Goal: Task Accomplishment & Management: Use online tool/utility

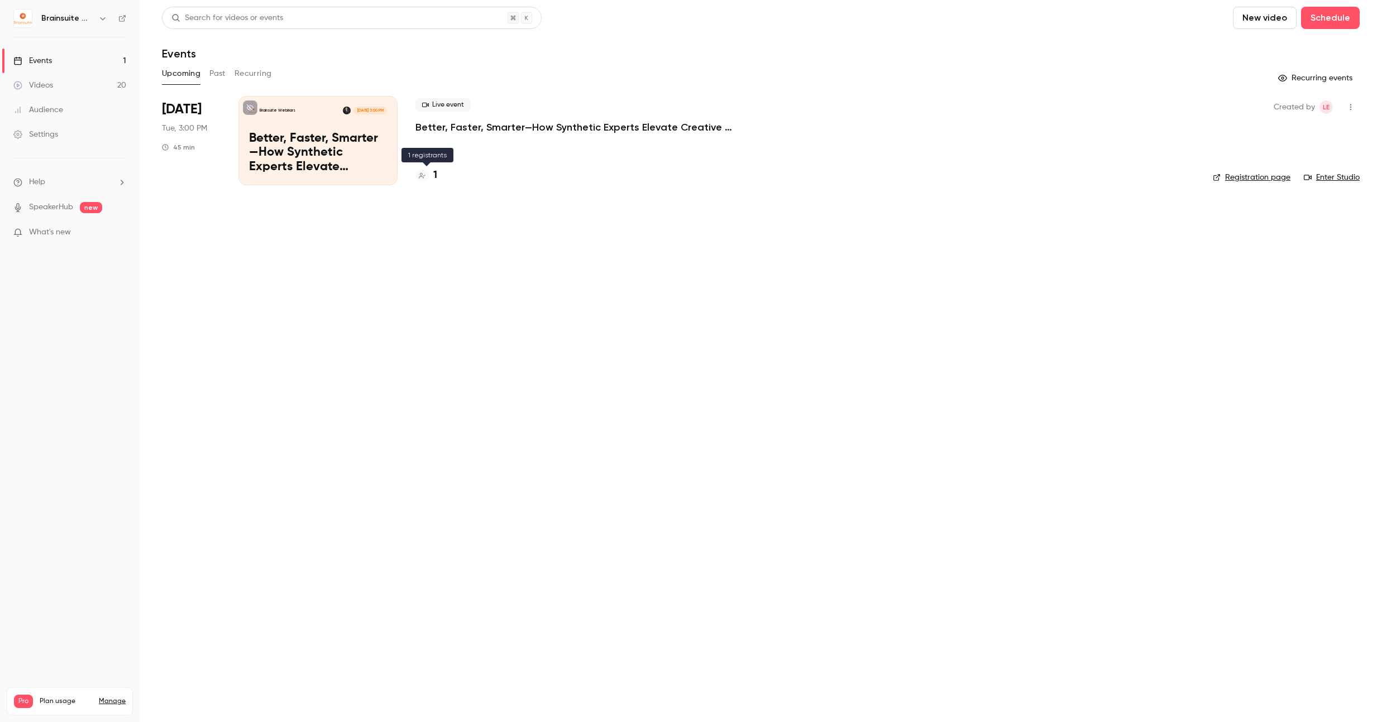
click at [427, 180] on div at bounding box center [421, 175] width 13 height 13
click at [79, 90] on link "Videos 20" at bounding box center [70, 85] width 140 height 25
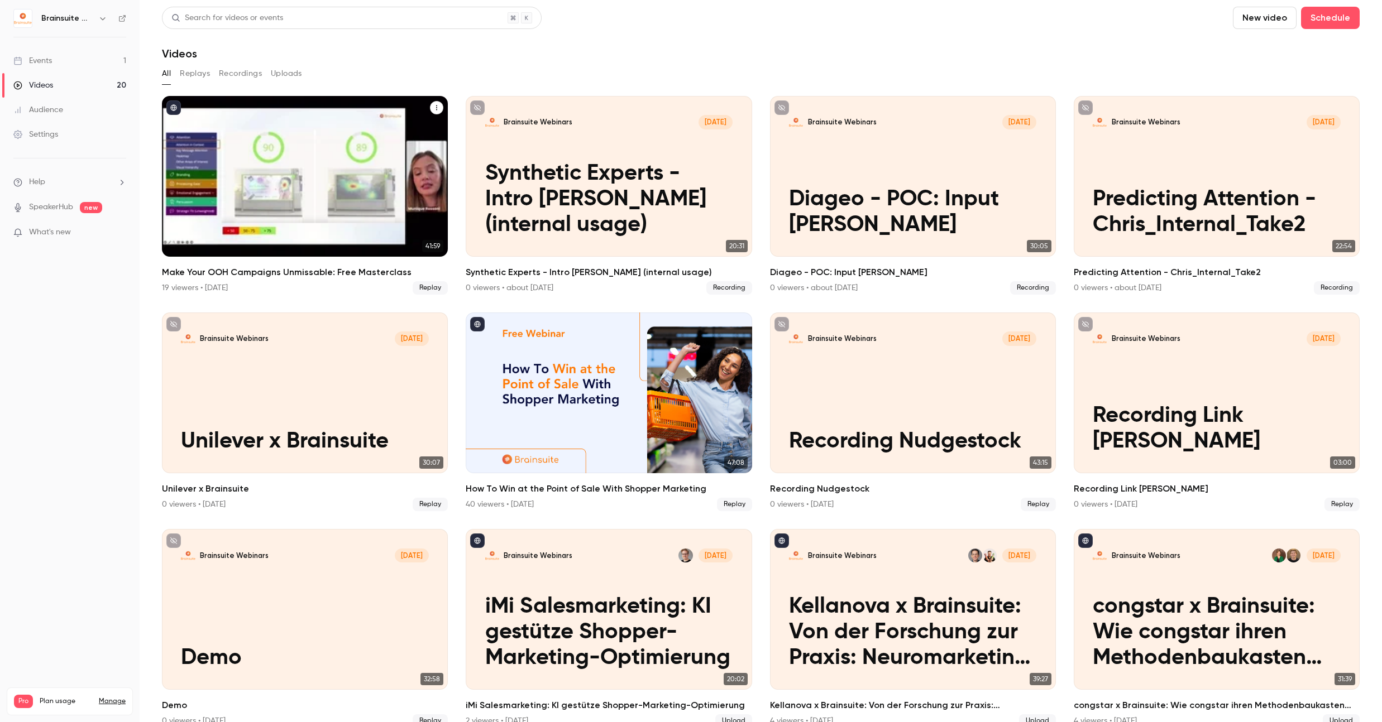
click at [258, 271] on h2 "Make Your OOH Campaigns Unmissable: Free Masterclass" at bounding box center [305, 272] width 286 height 13
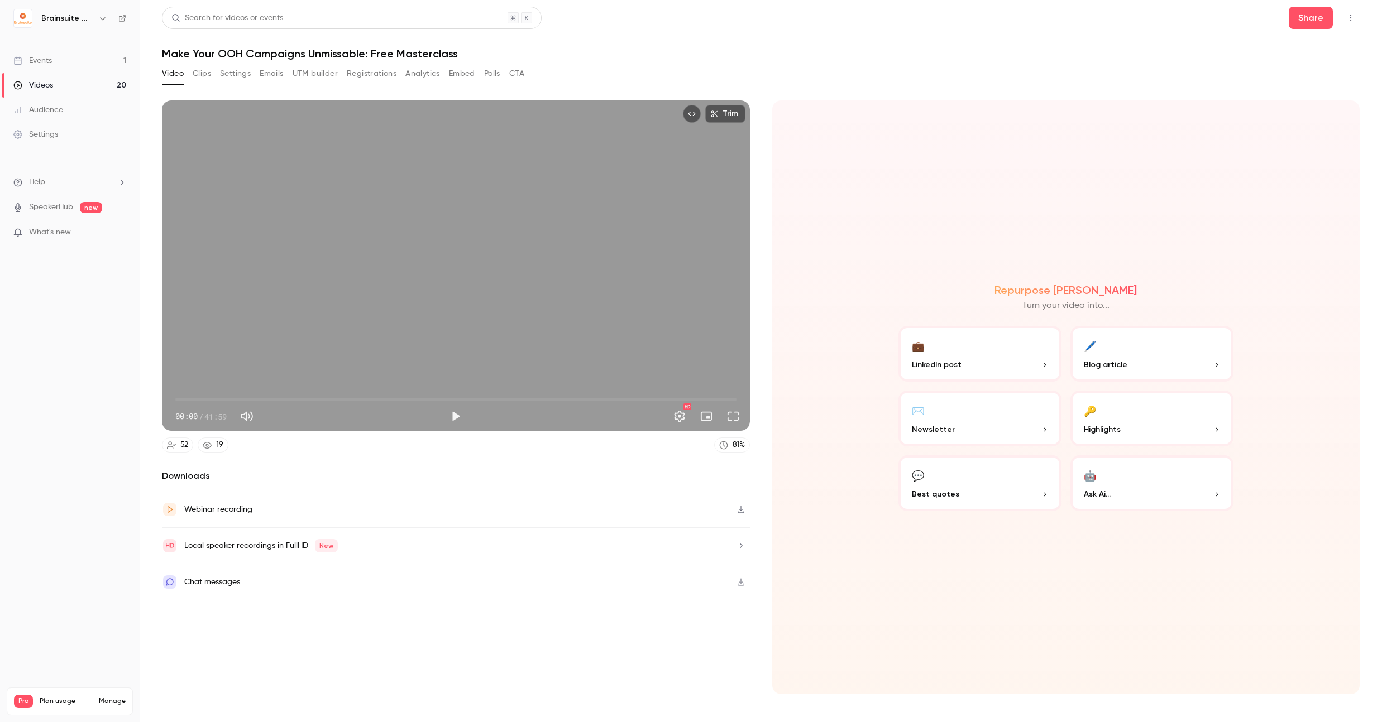
click at [370, 72] on button "Registrations" at bounding box center [372, 74] width 50 height 18
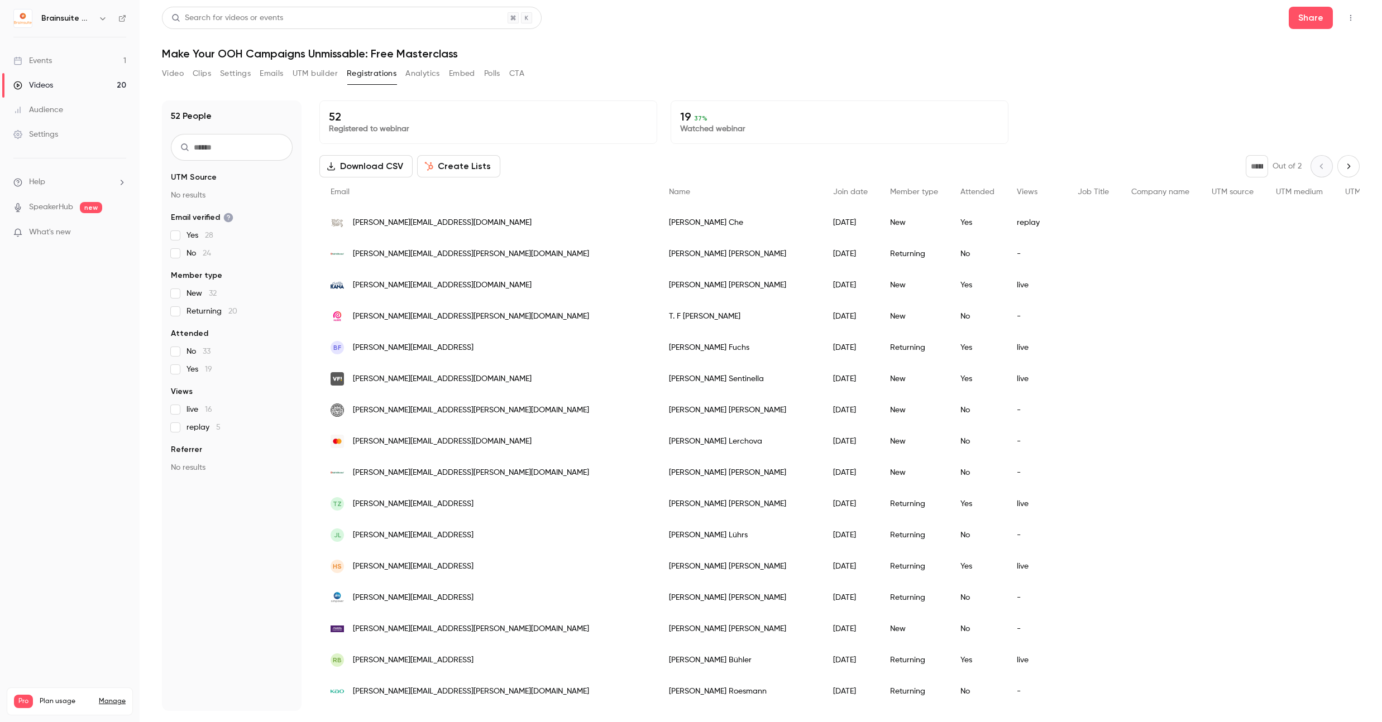
click at [248, 145] on input "text" at bounding box center [232, 147] width 122 height 27
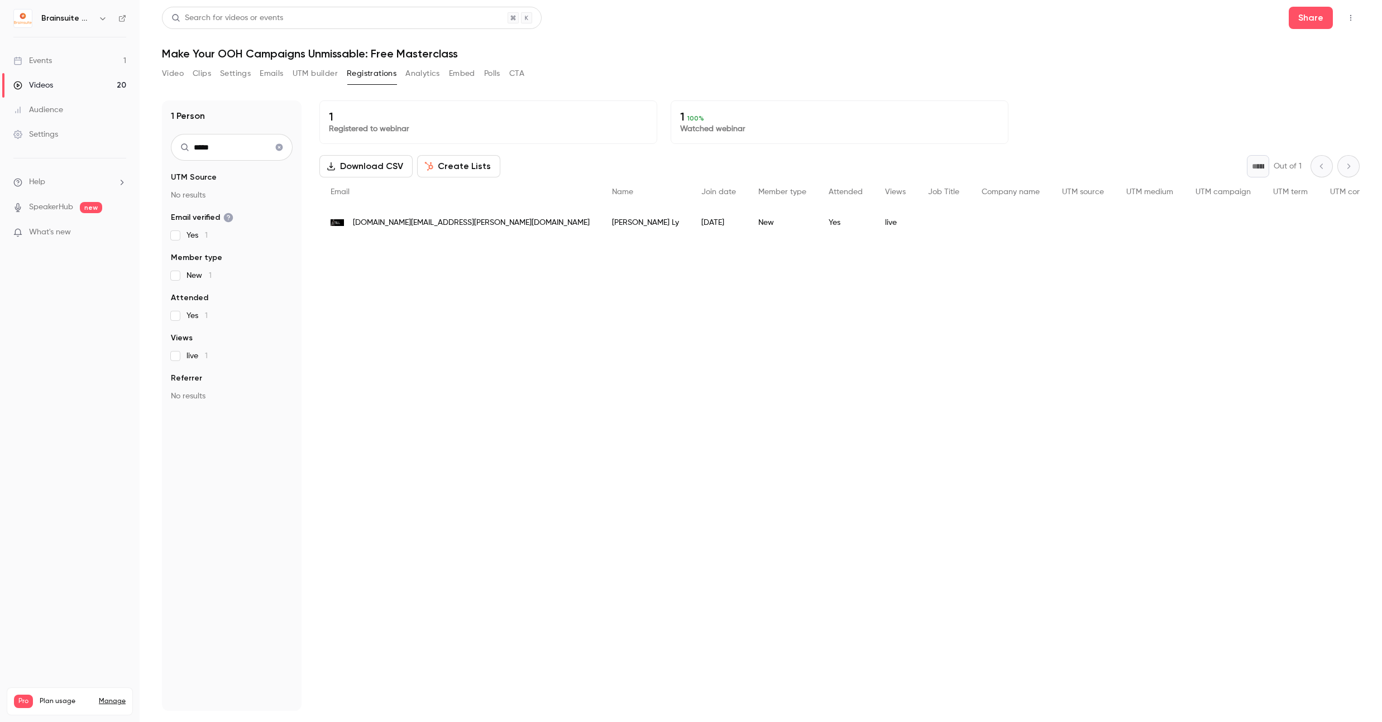
type input "*****"
click at [380, 223] on span "[DOMAIN_NAME][EMAIL_ADDRESS][PERSON_NAME][DOMAIN_NAME]" at bounding box center [471, 223] width 237 height 12
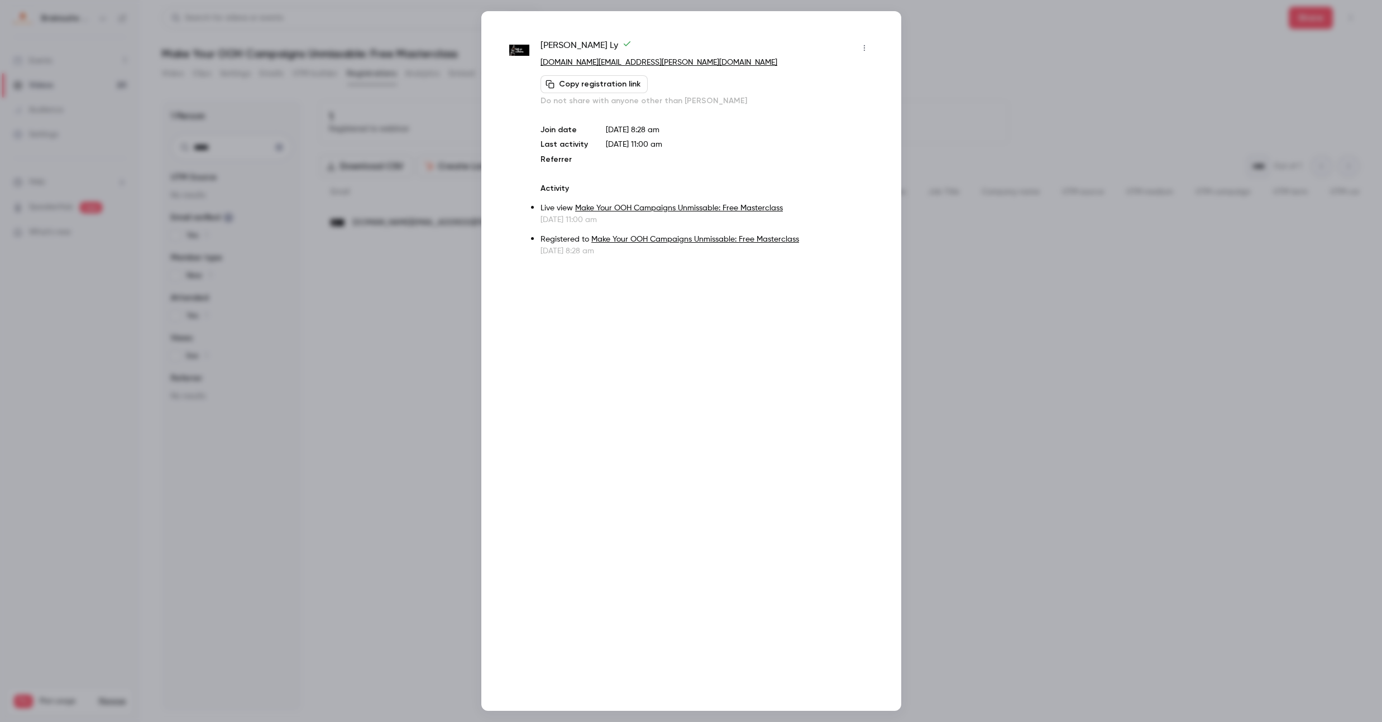
click at [1043, 342] on div at bounding box center [691, 361] width 1382 height 722
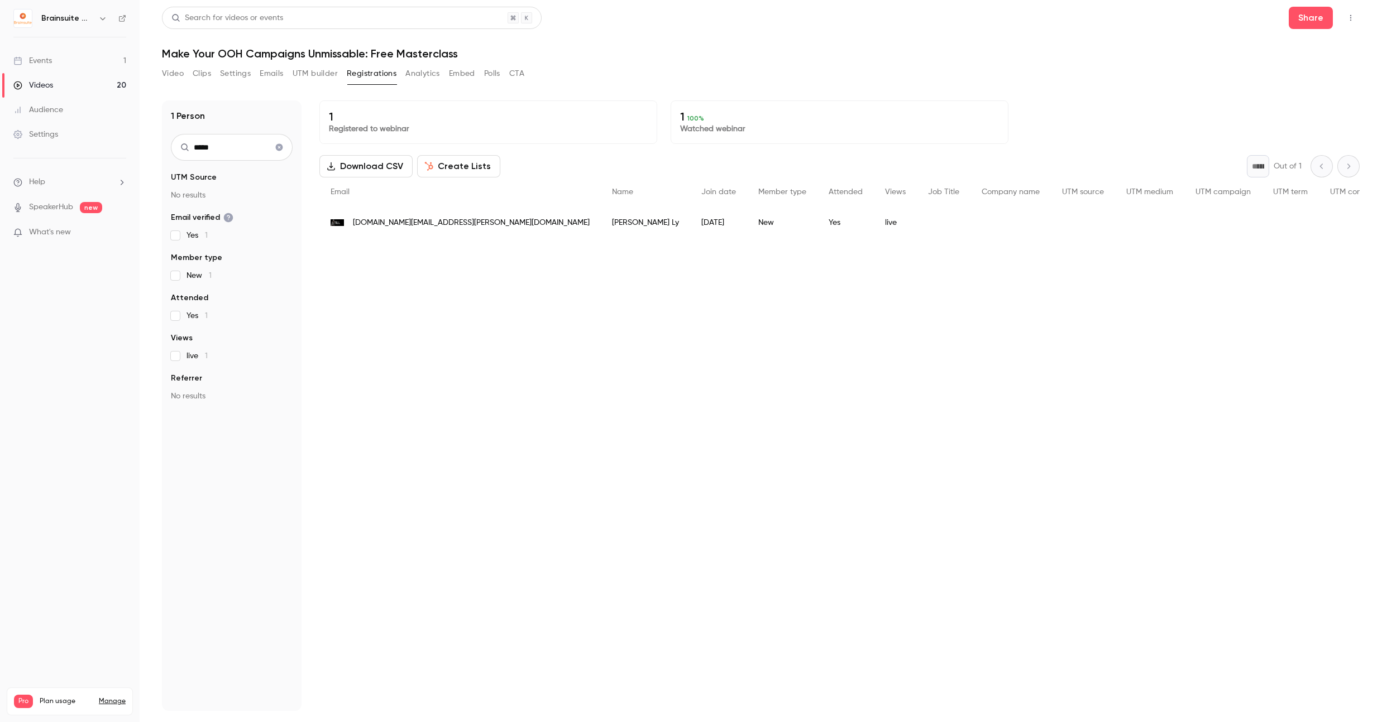
click at [385, 223] on span "[DOMAIN_NAME][EMAIL_ADDRESS][PERSON_NAME][DOMAIN_NAME]" at bounding box center [471, 223] width 237 height 12
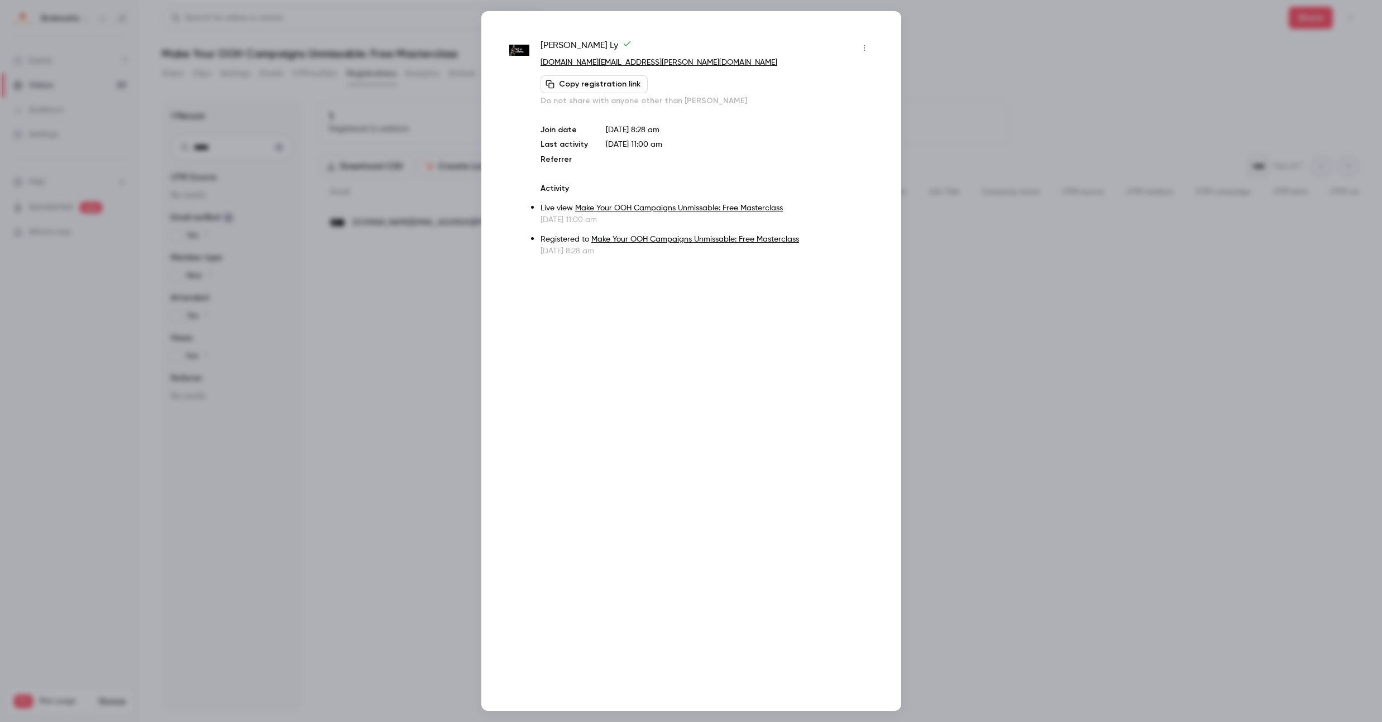
click at [1000, 157] on div at bounding box center [691, 361] width 1382 height 722
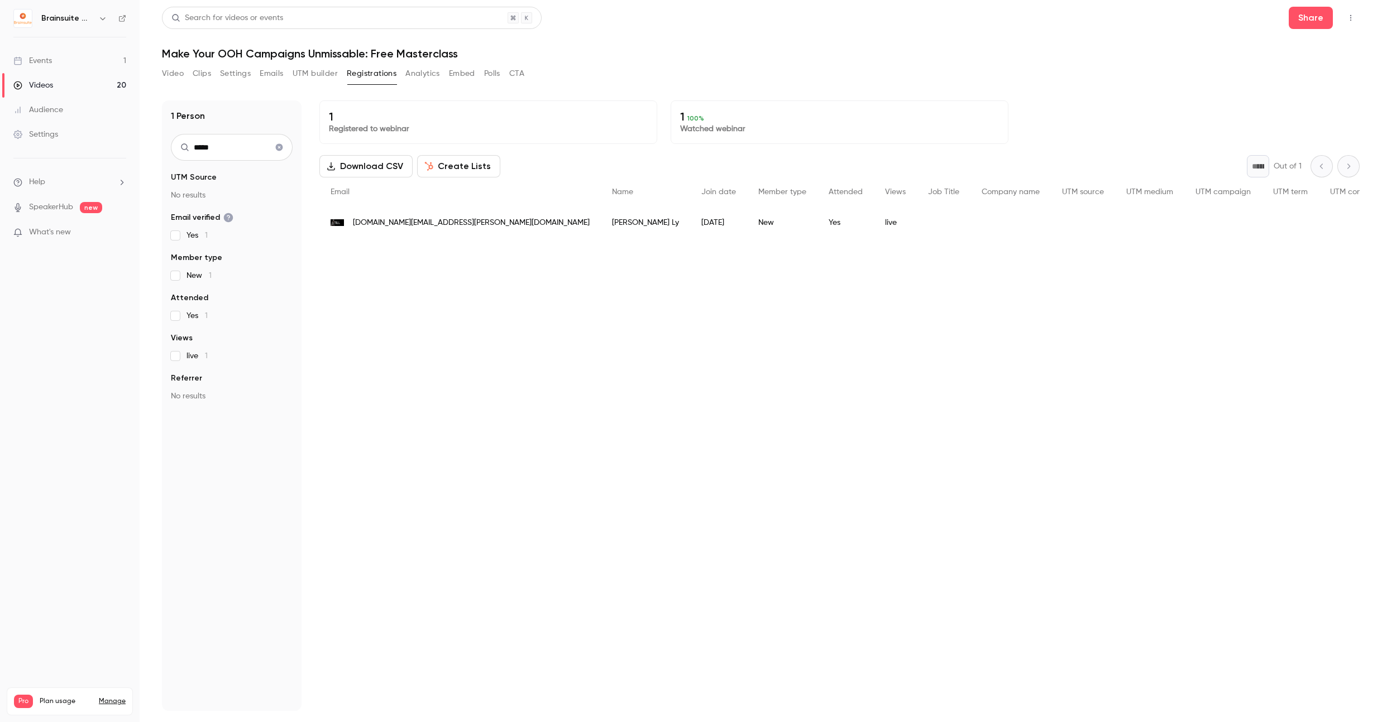
click at [434, 73] on button "Analytics" at bounding box center [422, 74] width 35 height 18
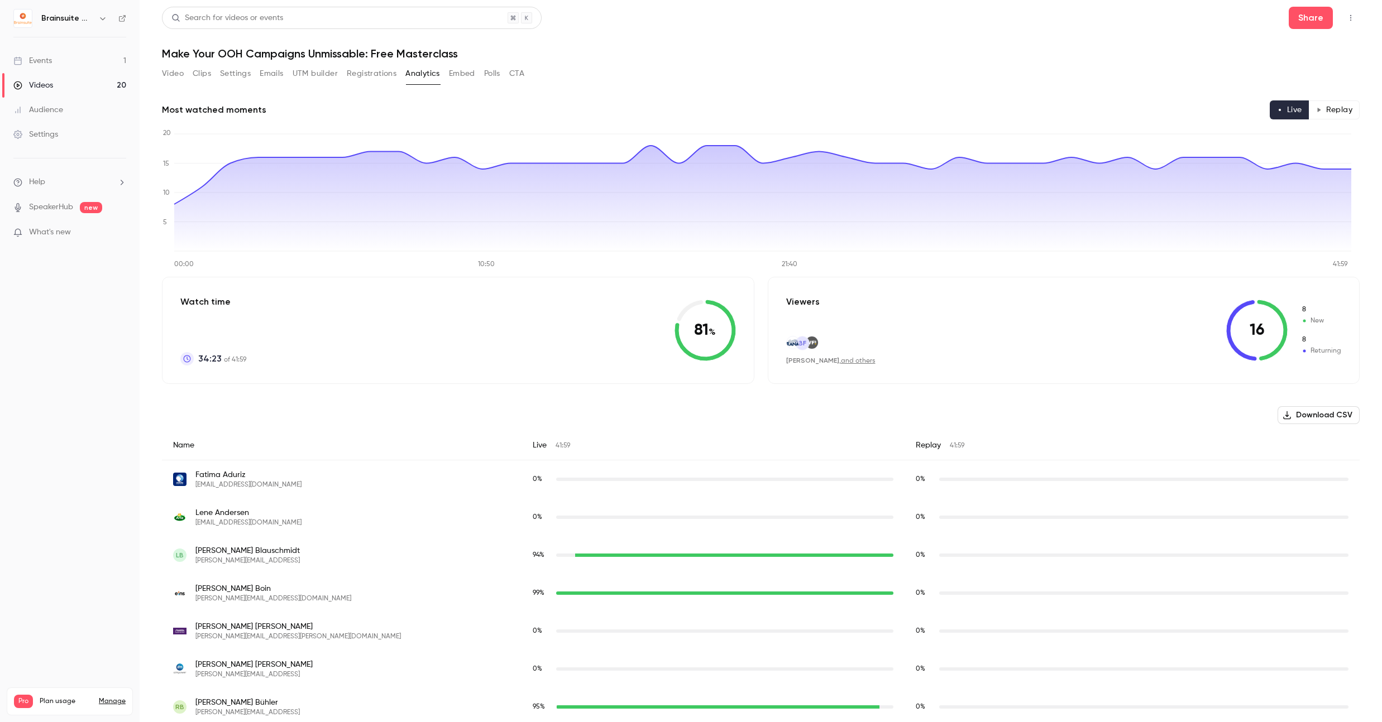
click at [270, 74] on button "Emails" at bounding box center [271, 74] width 23 height 18
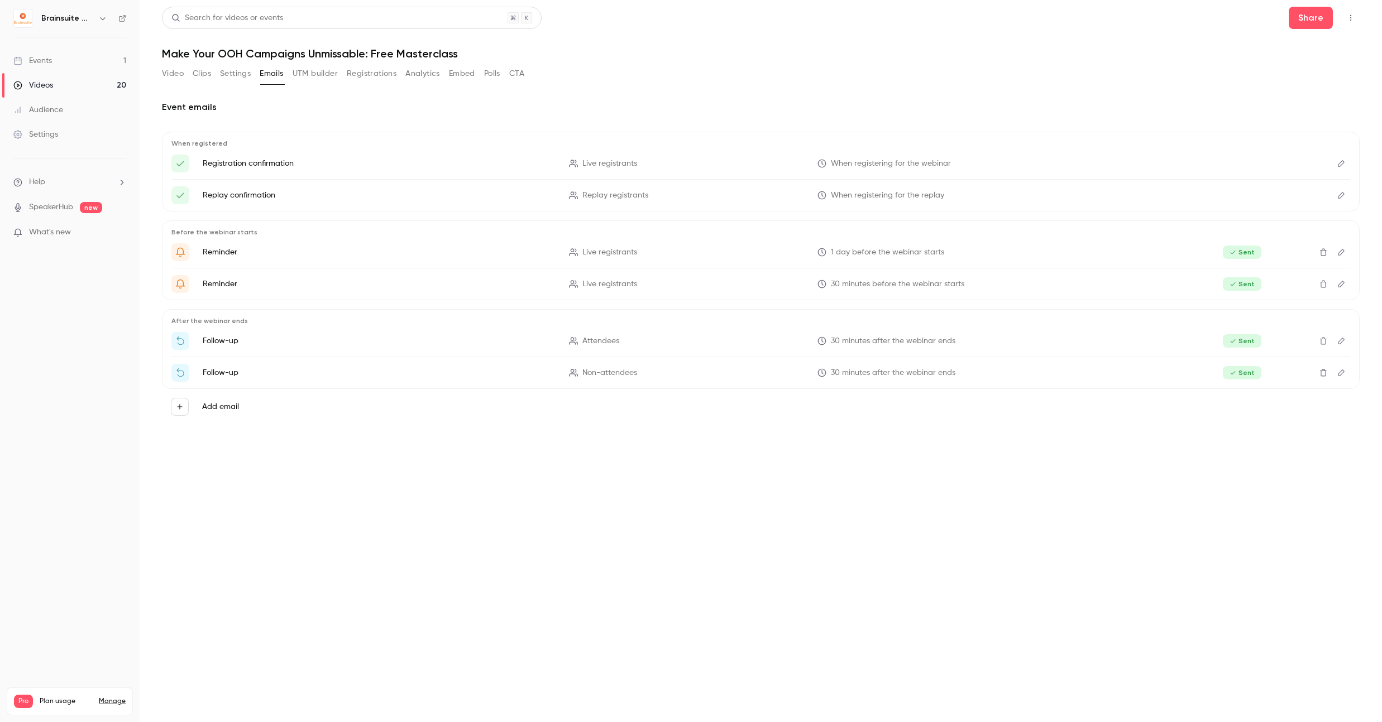
click at [1344, 376] on icon "Edit" at bounding box center [1341, 373] width 9 height 8
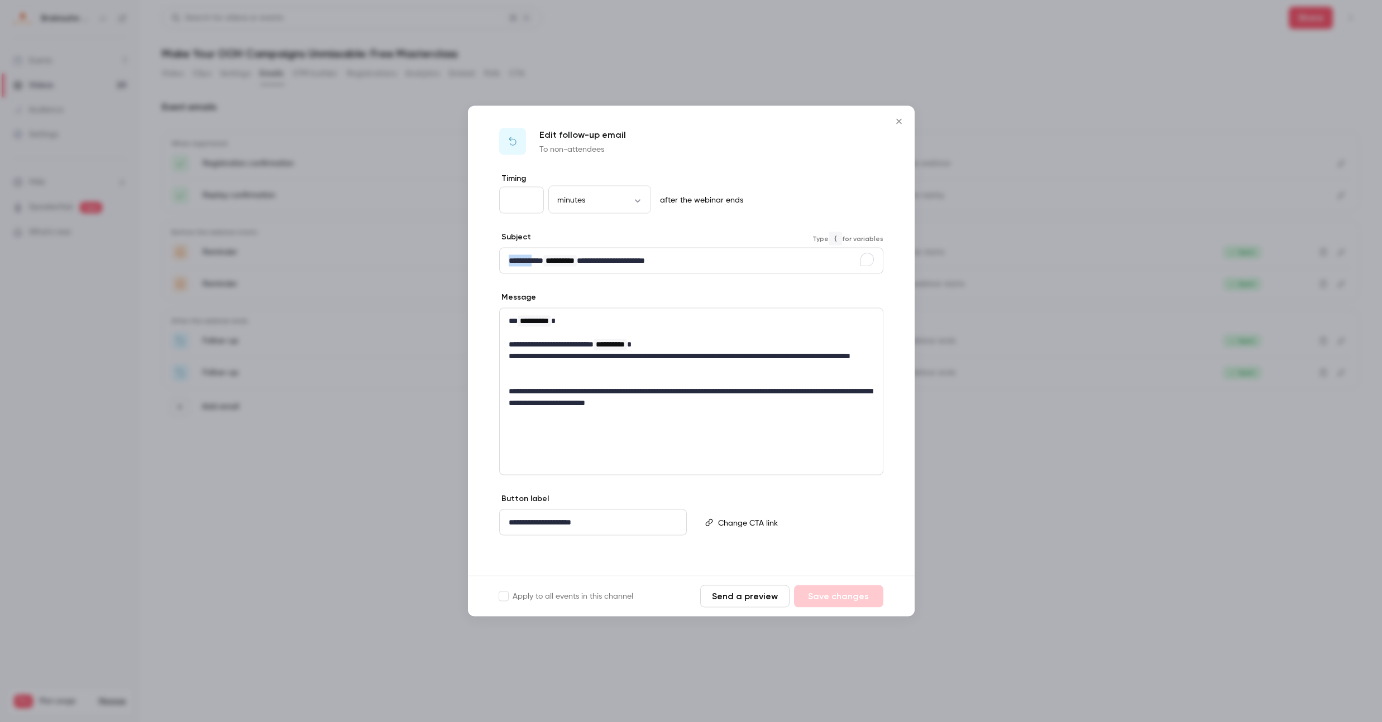
drag, startPoint x: 505, startPoint y: 259, endPoint x: 459, endPoint y: 261, distance: 45.8
click at [459, 261] on div "**********" at bounding box center [691, 361] width 1382 height 722
click at [898, 125] on icon "Close" at bounding box center [898, 121] width 13 height 9
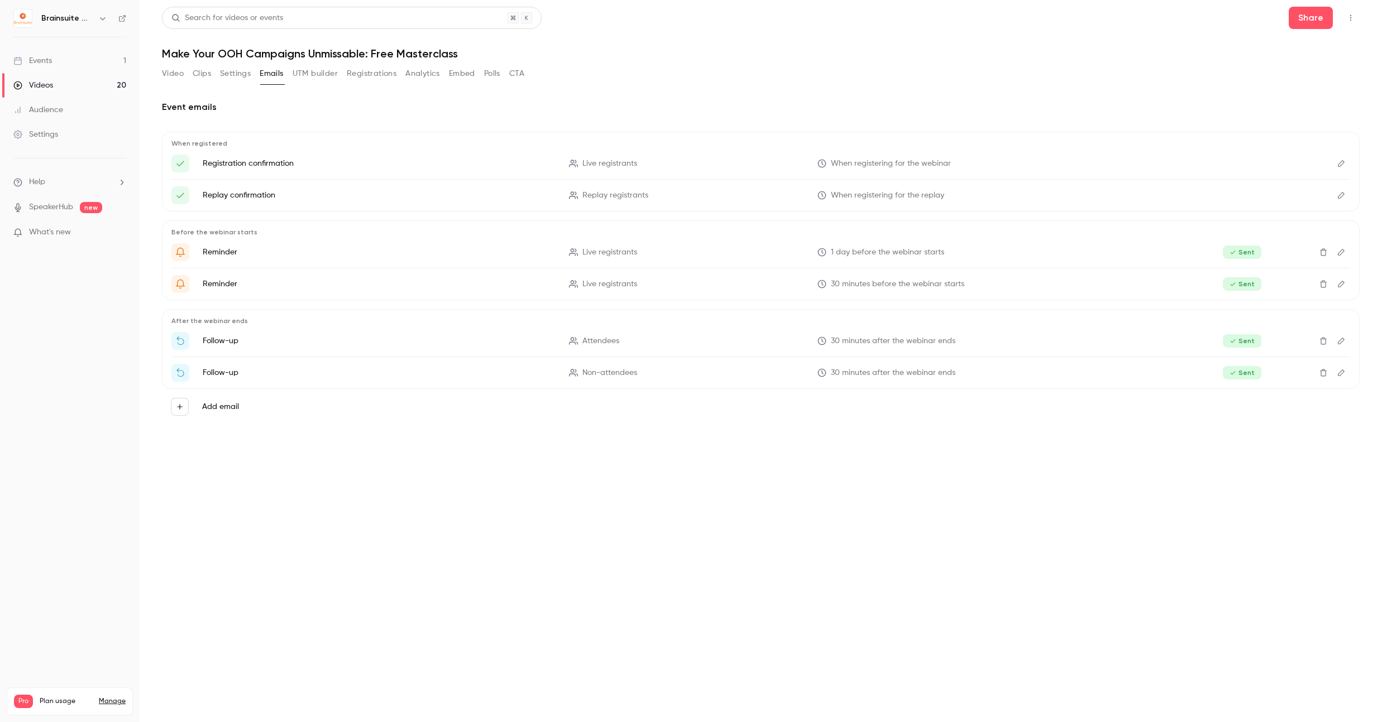
click at [240, 73] on button "Settings" at bounding box center [235, 74] width 31 height 18
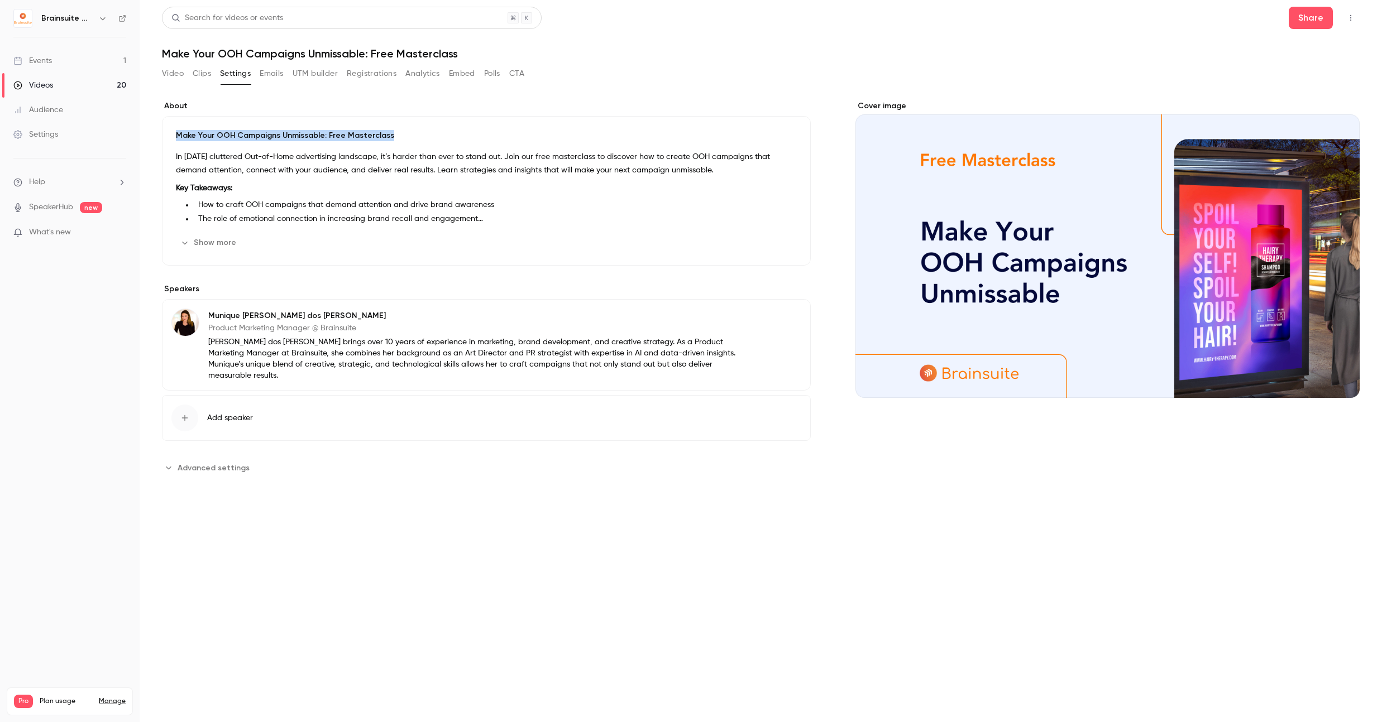
drag, startPoint x: 176, startPoint y: 132, endPoint x: 401, endPoint y: 137, distance: 225.6
click at [401, 137] on p "Make Your OOH Campaigns Unmissable: Free Masterclass" at bounding box center [486, 135] width 621 height 11
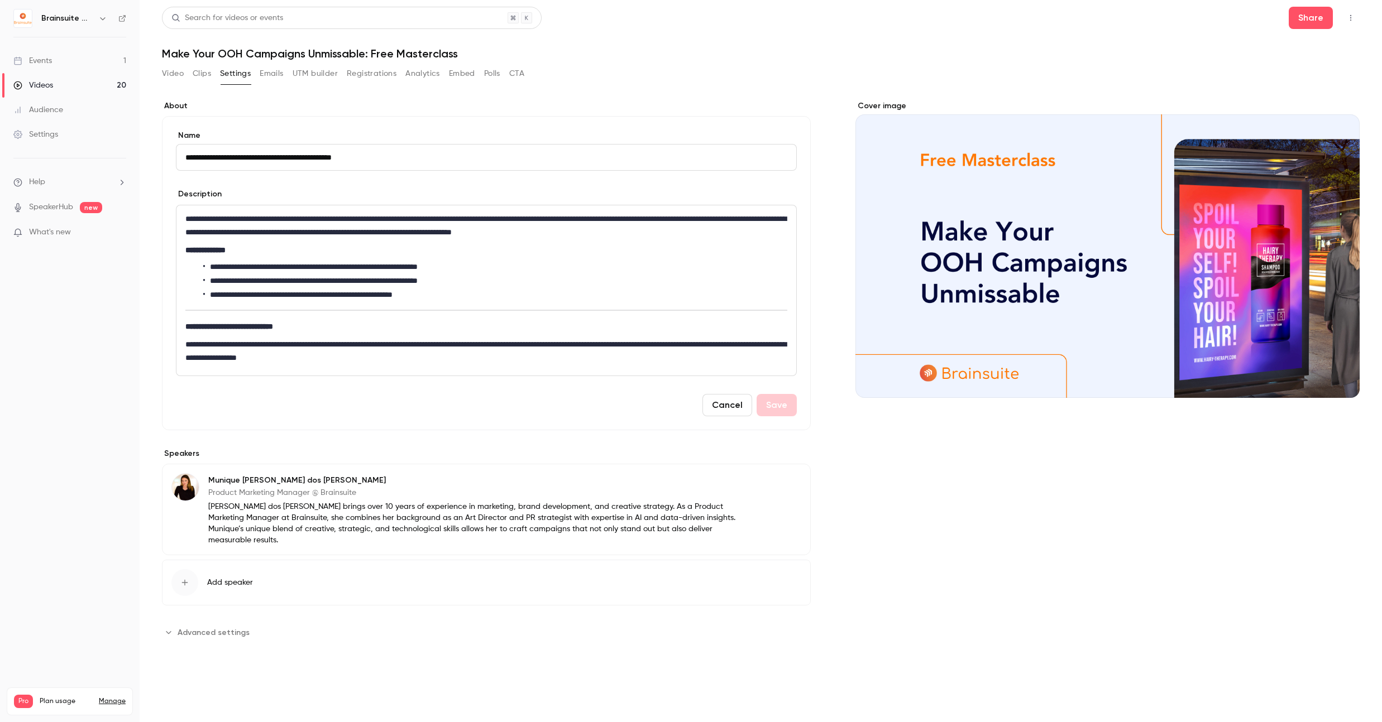
click at [305, 49] on div "**********" at bounding box center [761, 361] width 1198 height 709
click at [305, 49] on h1 "Make Your OOH Campaigns Unmissable: Free Masterclass" at bounding box center [761, 53] width 1198 height 13
click at [305, 58] on h1 "Make Your OOH Campaigns Unmissable: Free Masterclass" at bounding box center [761, 53] width 1198 height 13
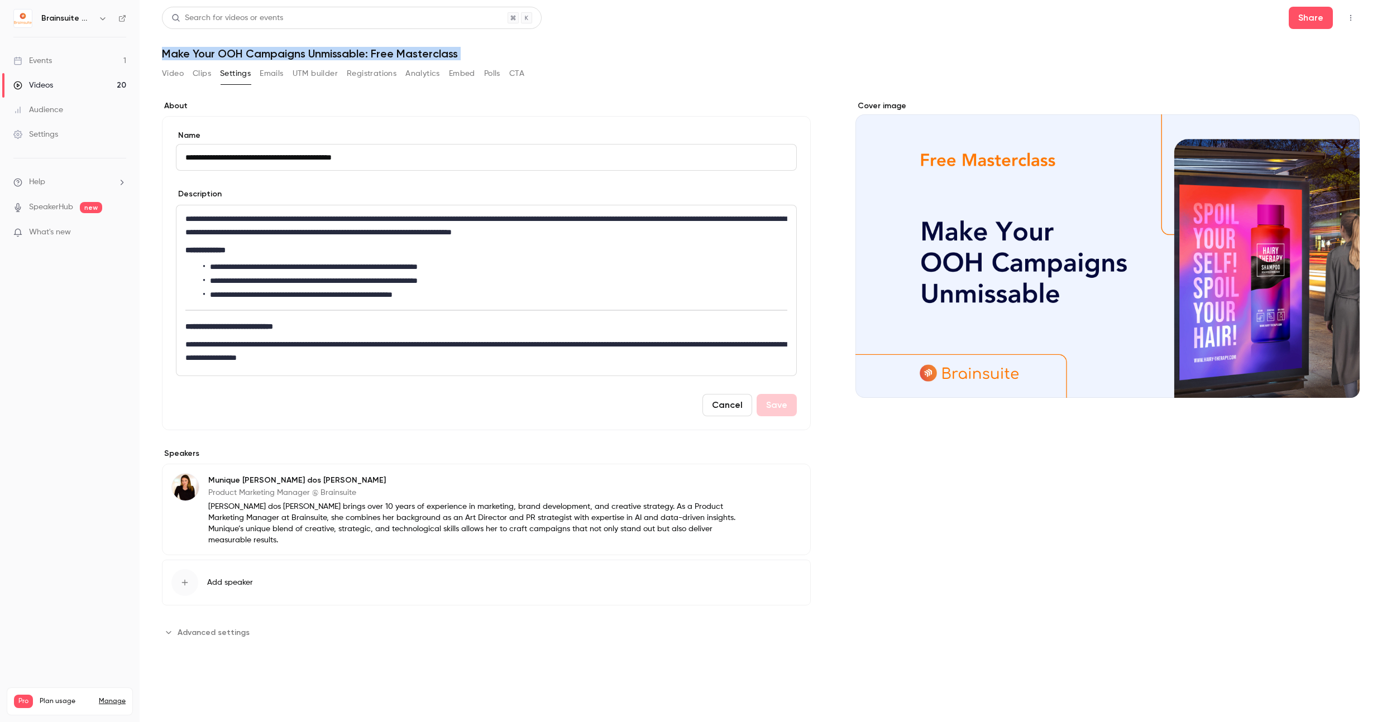
click at [267, 75] on button "Emails" at bounding box center [271, 74] width 23 height 18
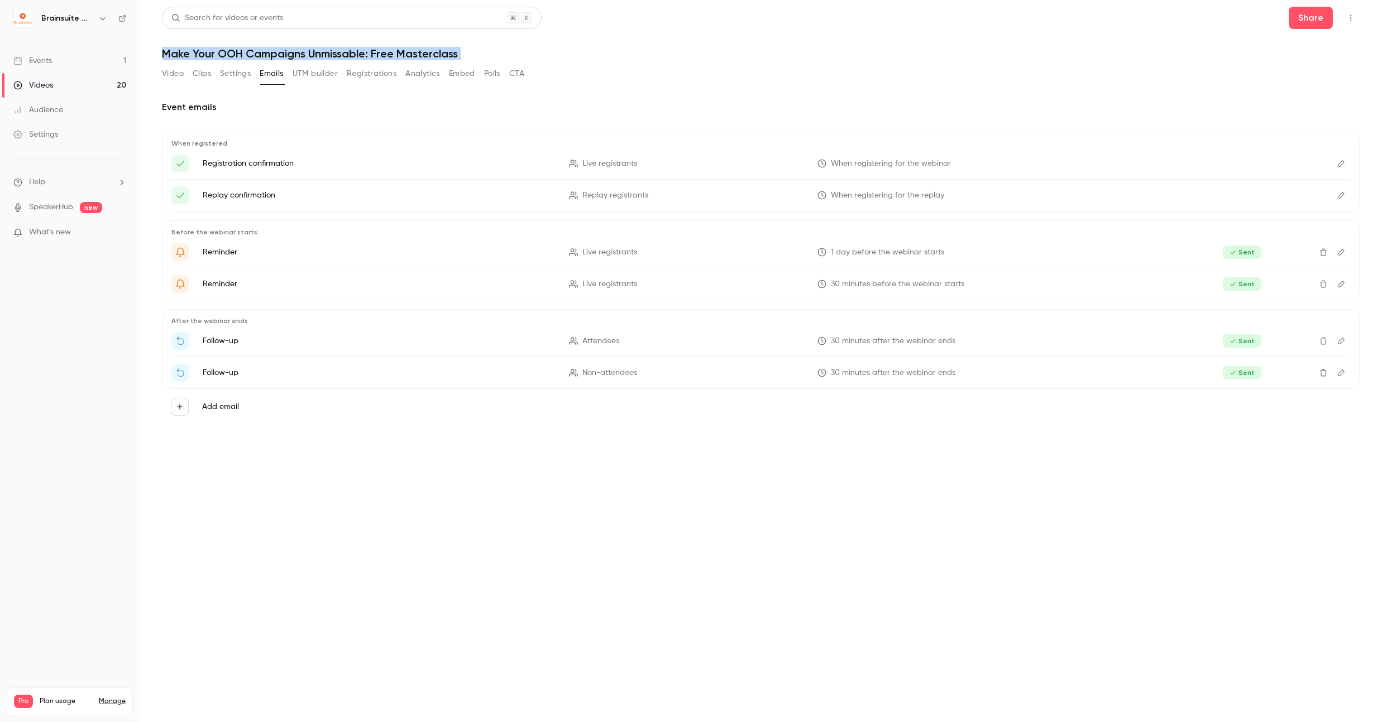
click at [1343, 368] on button "Edit" at bounding box center [1341, 373] width 18 height 18
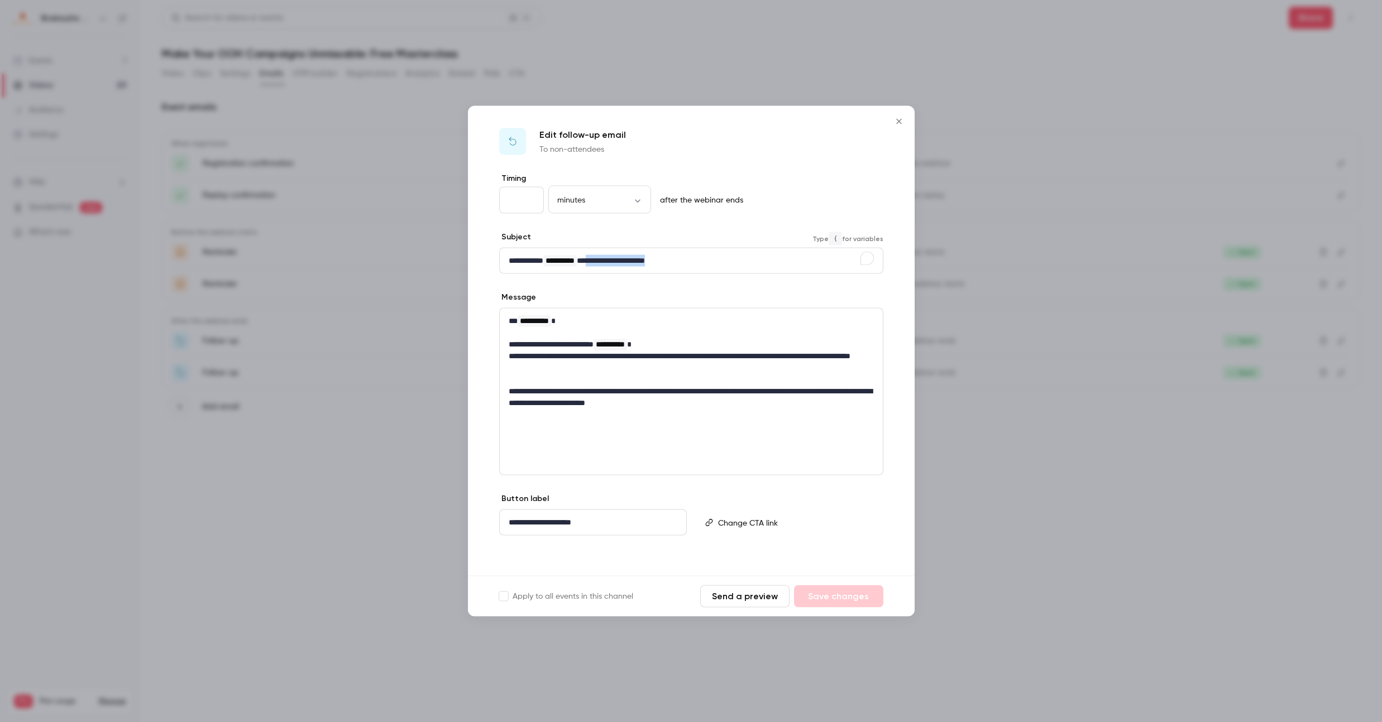
drag, startPoint x: 722, startPoint y: 266, endPoint x: 610, endPoint y: 264, distance: 111.7
click at [610, 264] on p "**********" at bounding box center [691, 261] width 365 height 12
click at [898, 121] on icon "Close" at bounding box center [898, 121] width 5 height 5
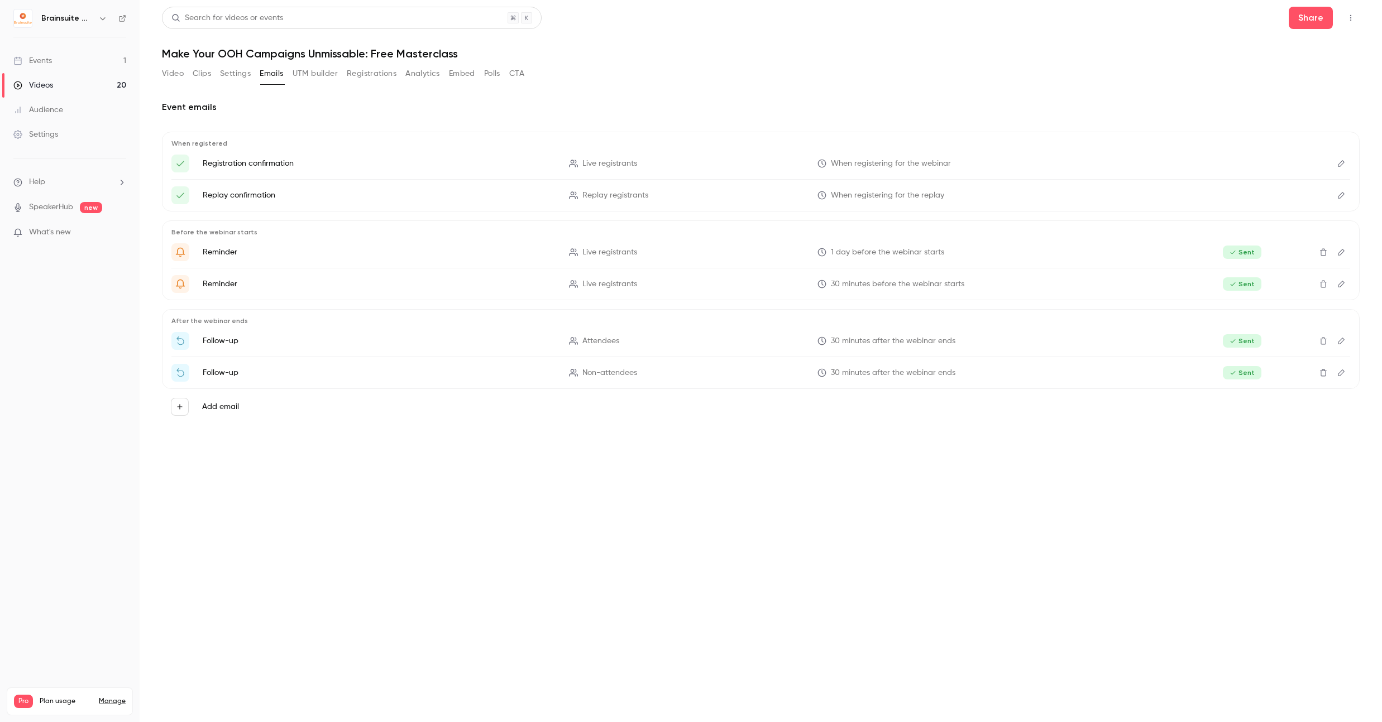
click at [409, 74] on button "Analytics" at bounding box center [422, 74] width 35 height 18
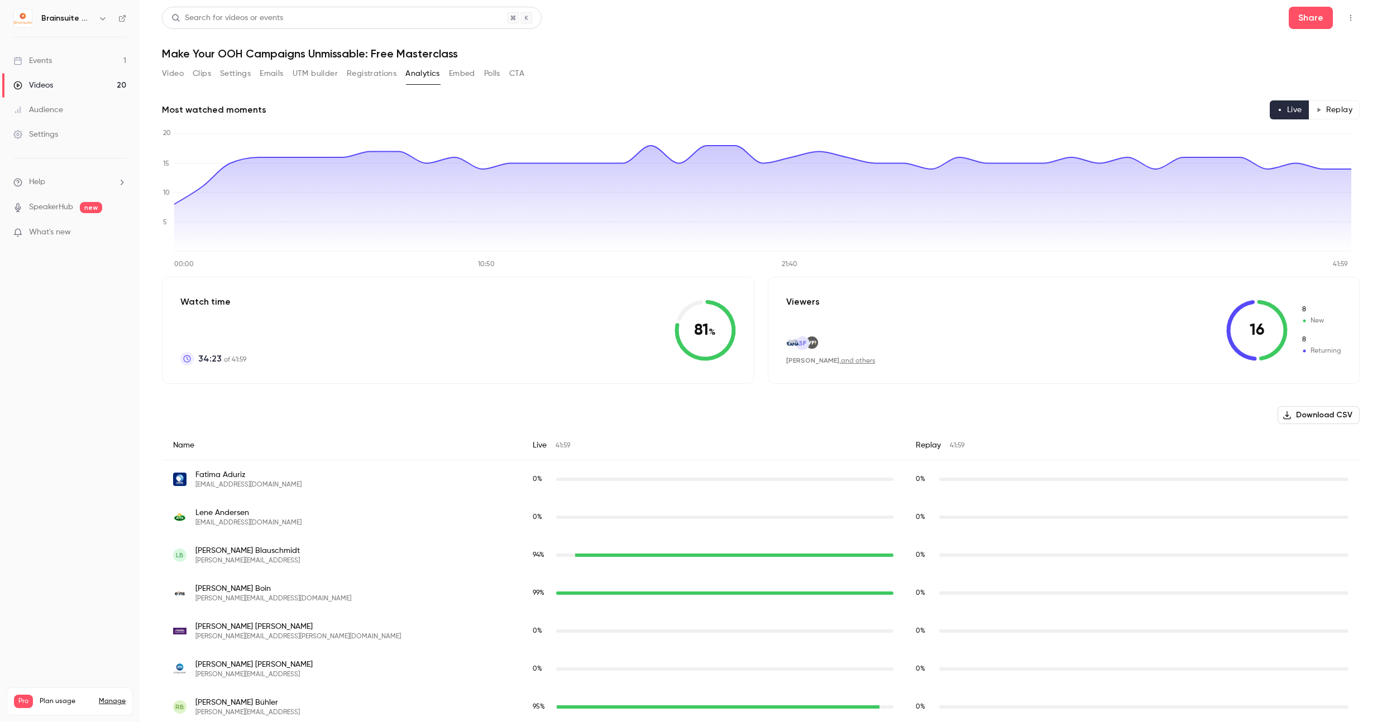
click at [284, 69] on div "Video Clips Settings Emails UTM builder Registrations Analytics Embed Polls CTA" at bounding box center [343, 74] width 362 height 18
click at [271, 71] on button "Emails" at bounding box center [271, 74] width 23 height 18
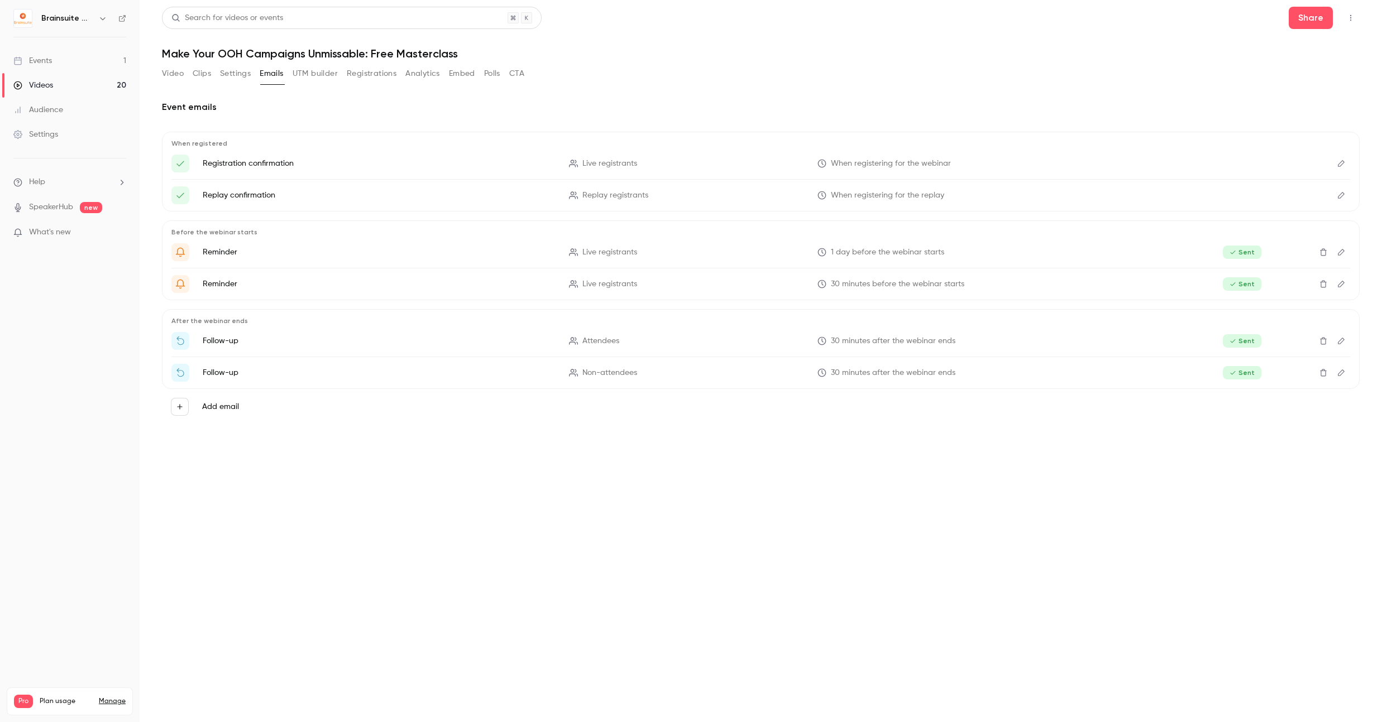
click at [297, 76] on button "UTM builder" at bounding box center [315, 74] width 45 height 18
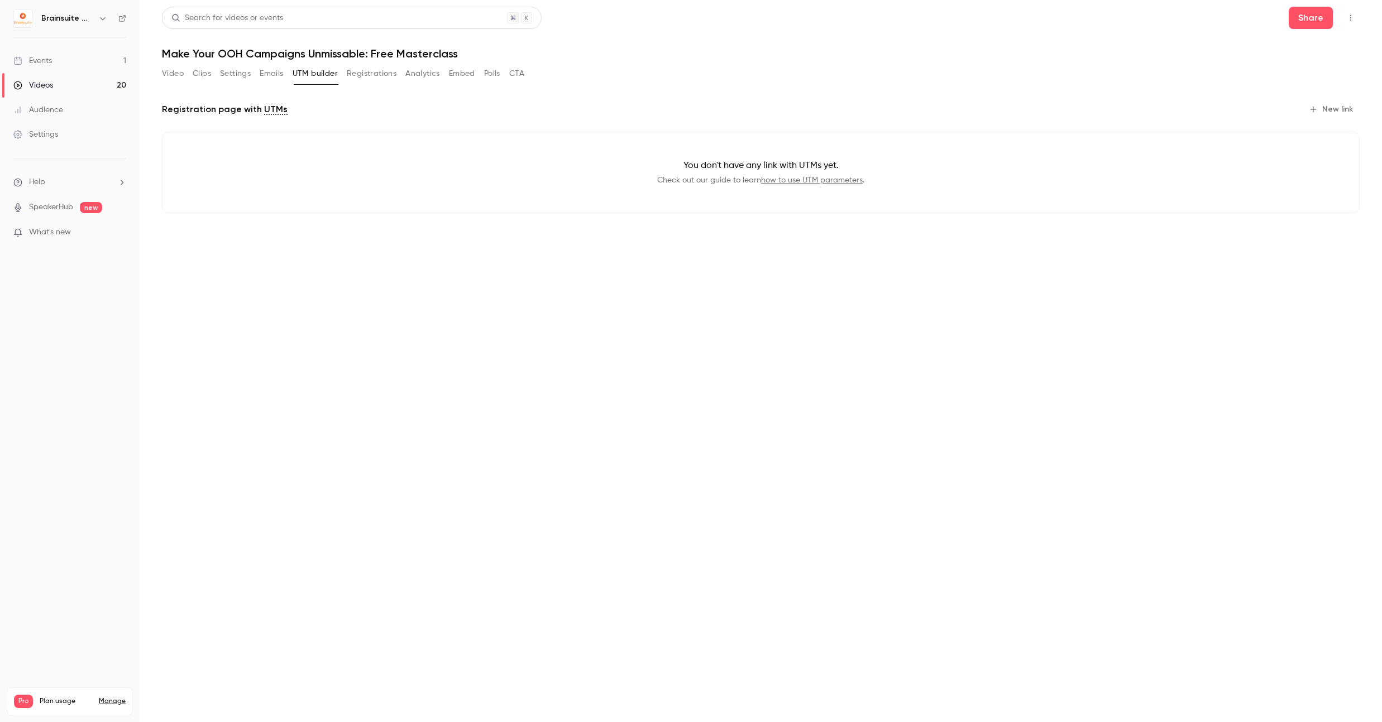
click at [375, 76] on button "Registrations" at bounding box center [372, 74] width 50 height 18
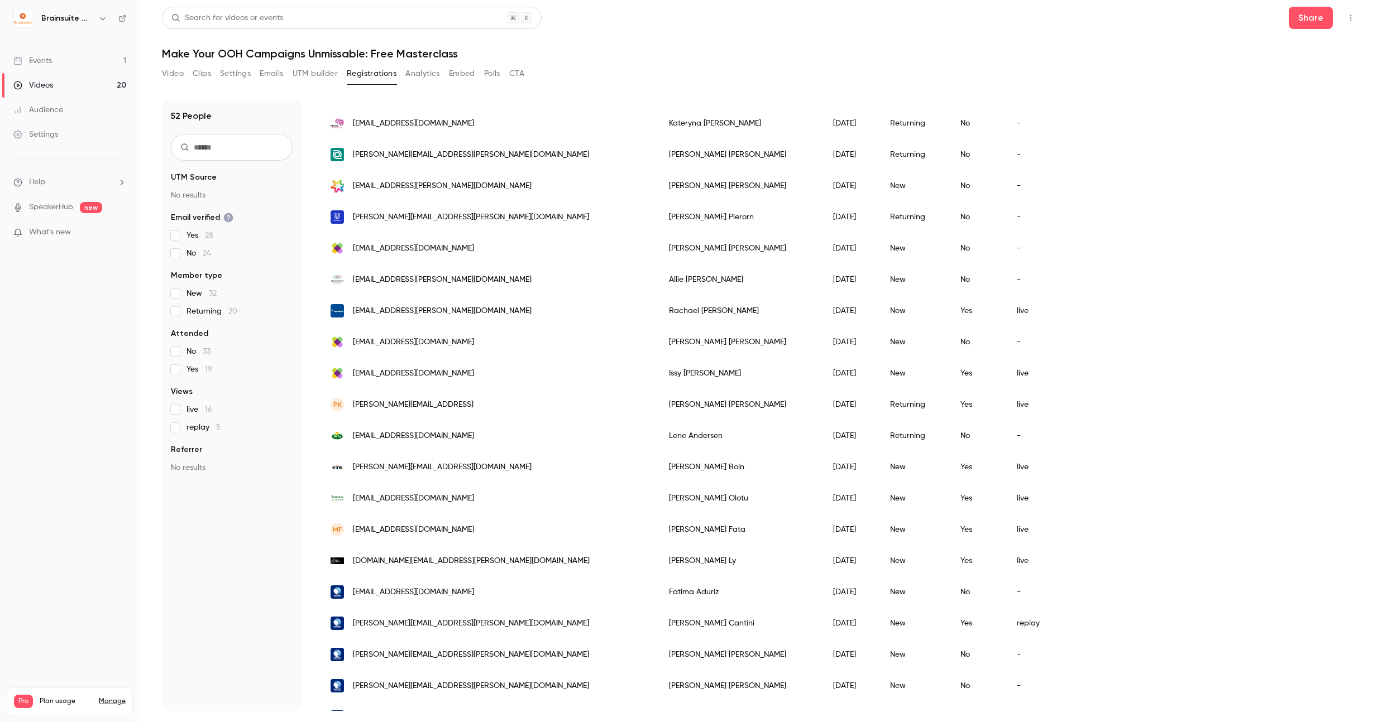
scroll to position [1067, 0]
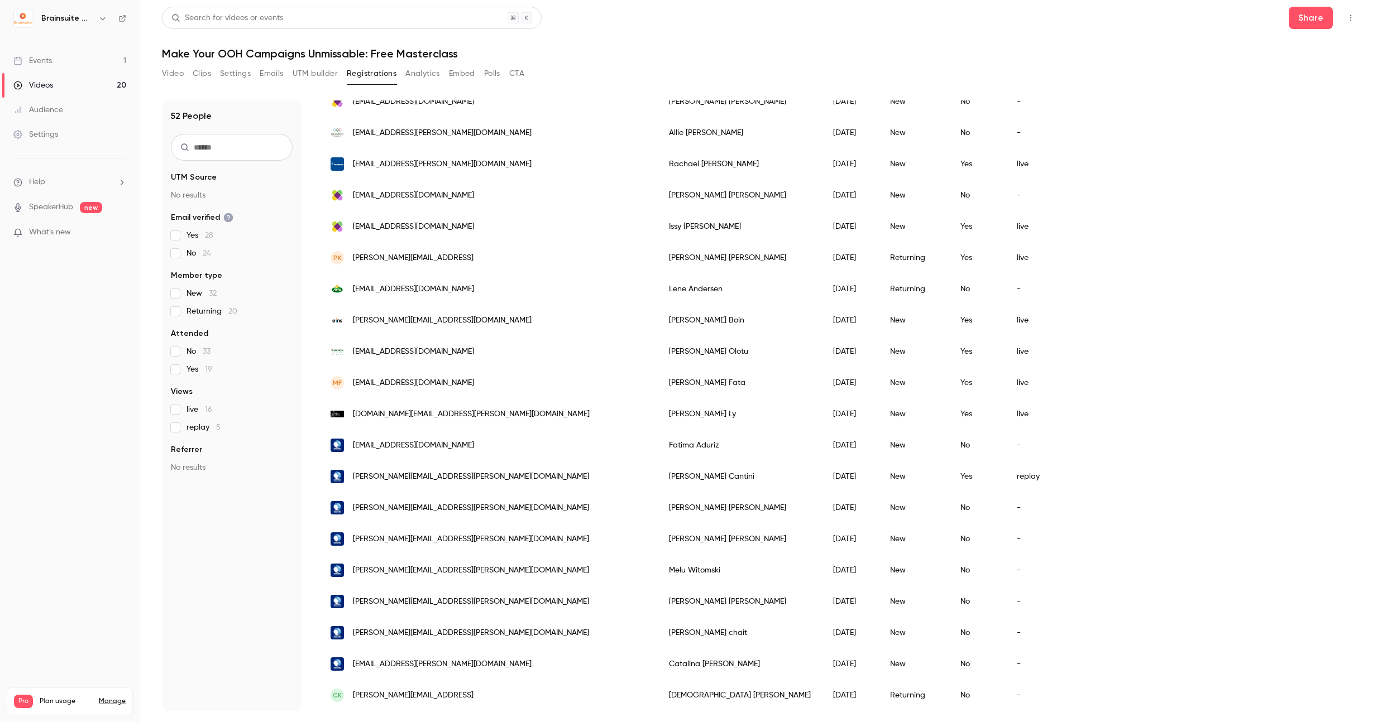
click at [424, 690] on span "[PERSON_NAME][EMAIL_ADDRESS]" at bounding box center [413, 696] width 121 height 12
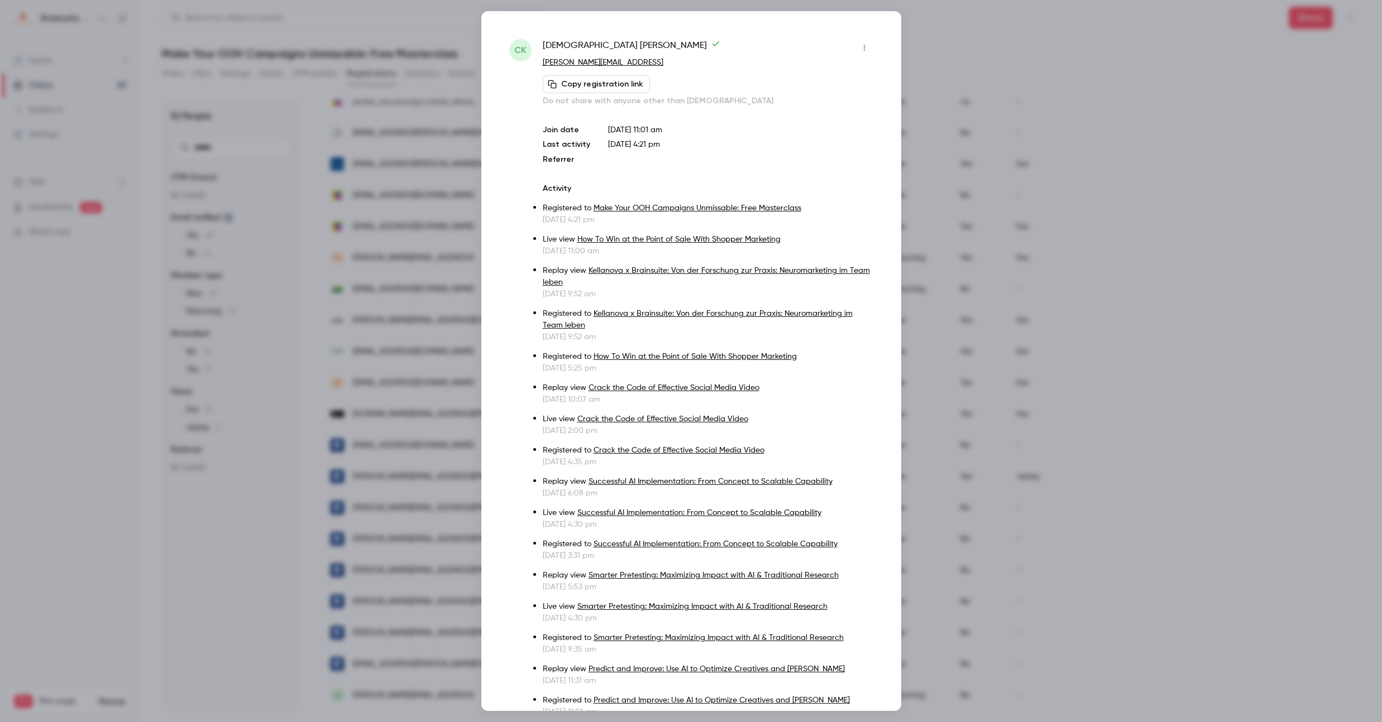
click at [614, 82] on button "Copy registration link" at bounding box center [596, 84] width 107 height 18
click at [860, 47] on icon "button" at bounding box center [864, 48] width 9 height 8
click at [854, 47] on div at bounding box center [691, 361] width 1382 height 722
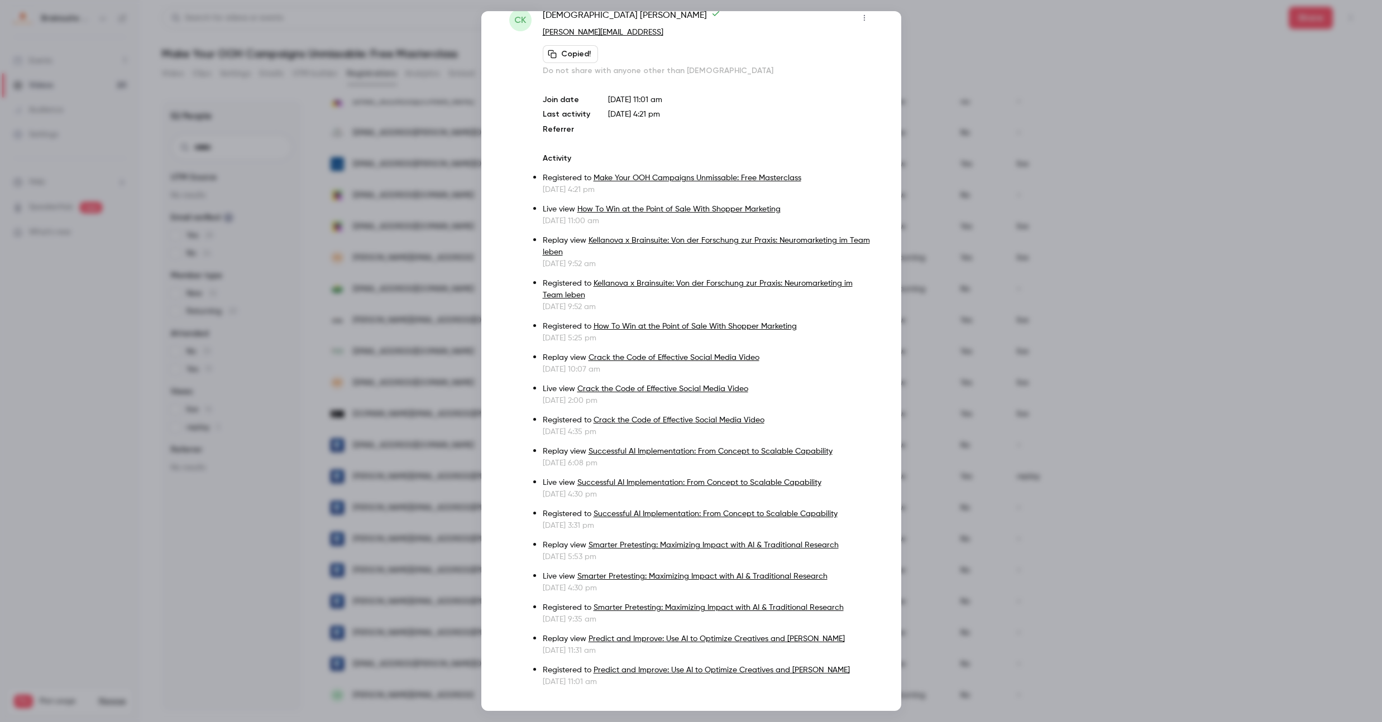
scroll to position [52, 0]
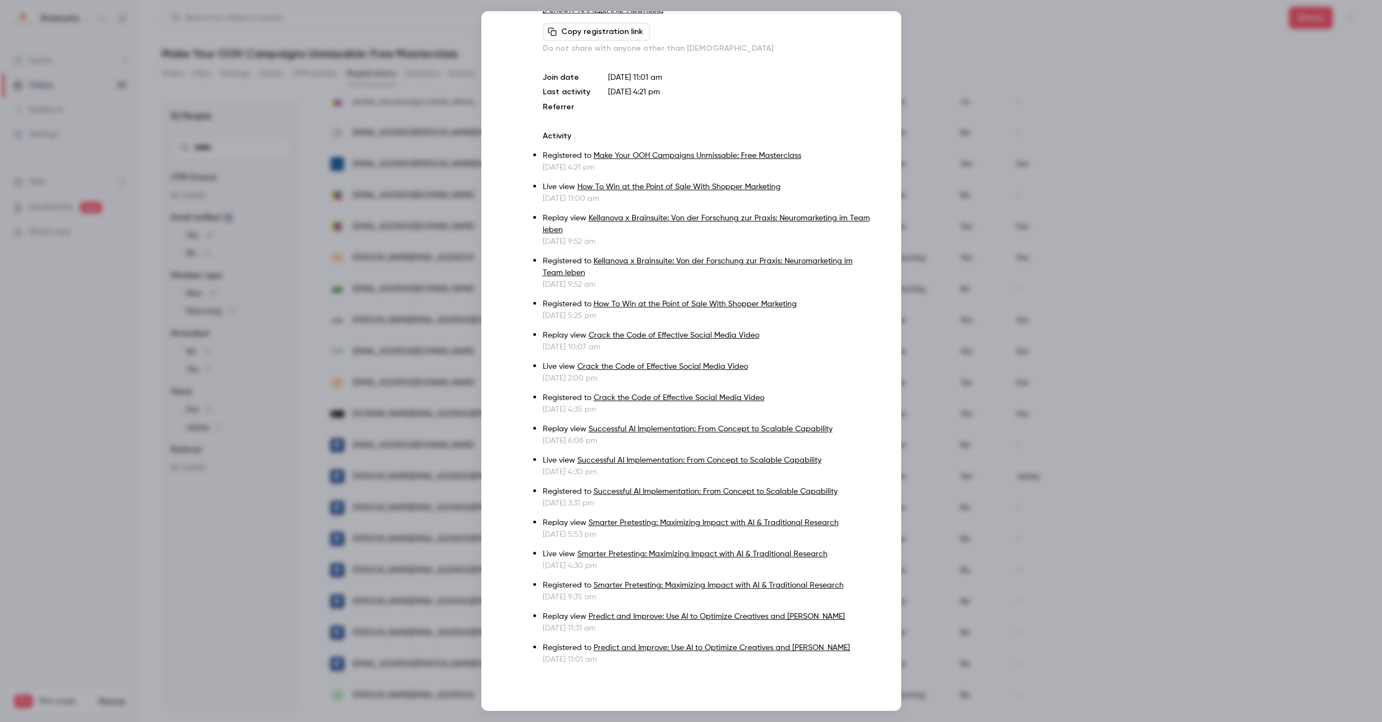
click at [1042, 253] on div at bounding box center [691, 361] width 1382 height 722
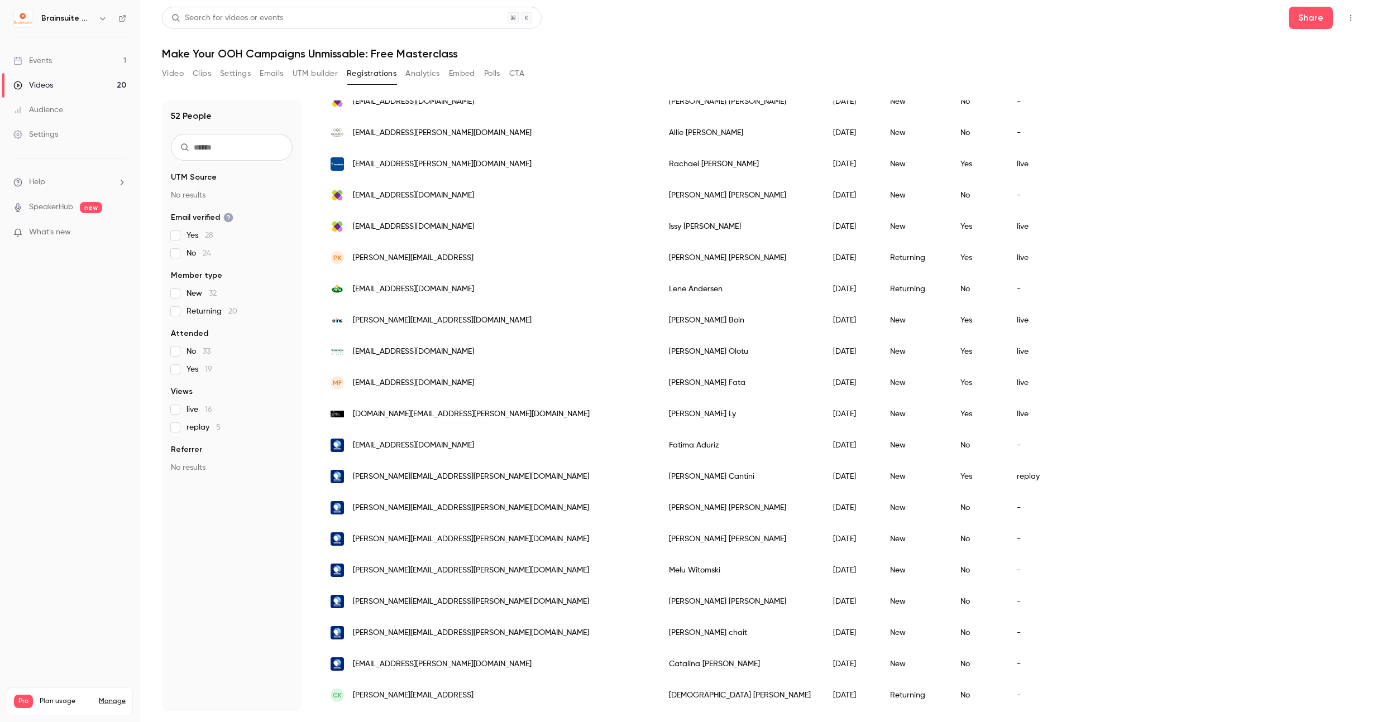
click at [248, 68] on button "Settings" at bounding box center [235, 74] width 31 height 18
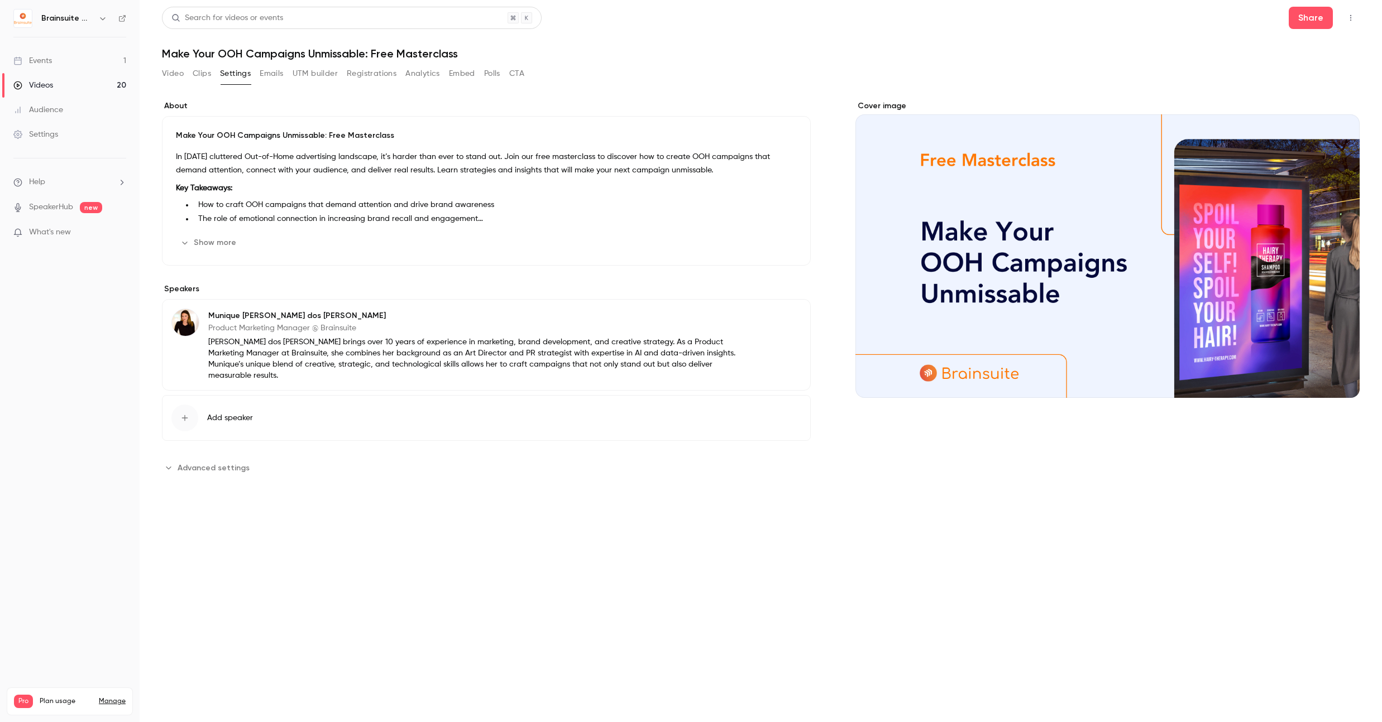
click at [203, 70] on button "Clips" at bounding box center [202, 74] width 18 height 18
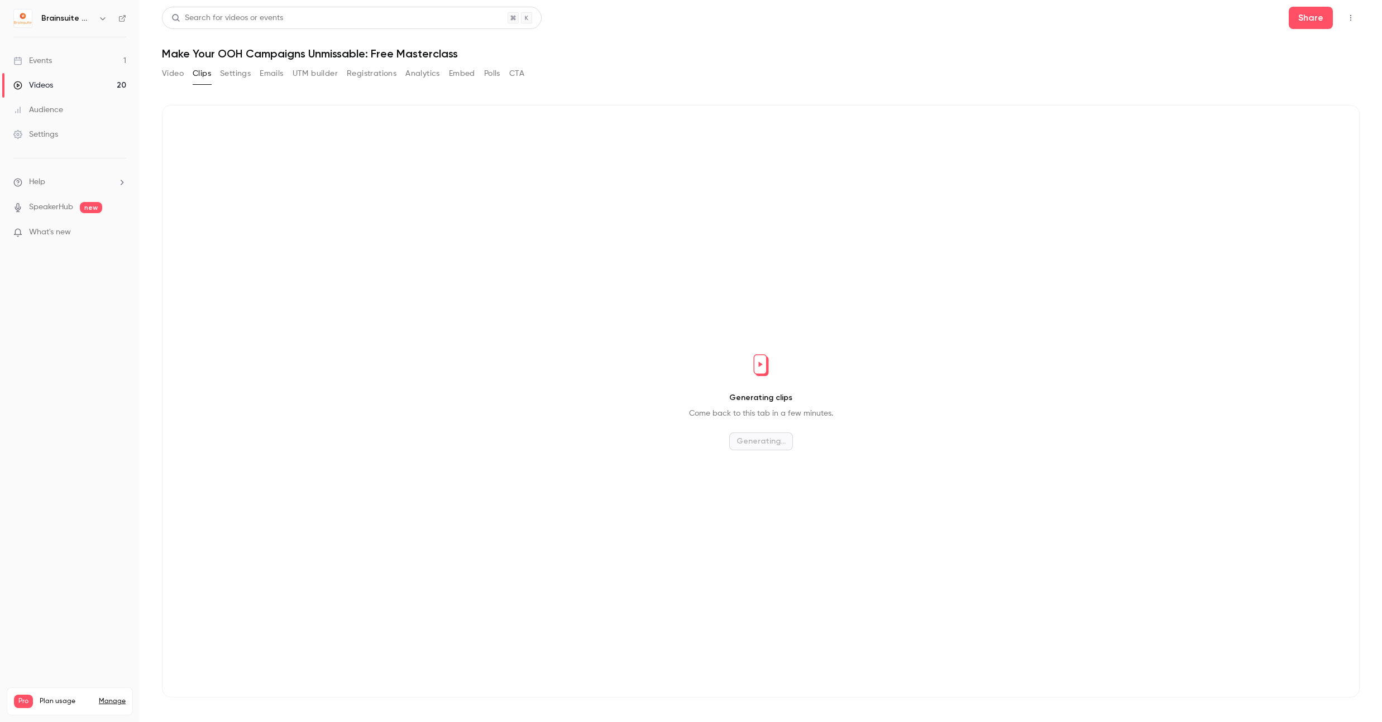
click at [177, 73] on button "Video" at bounding box center [173, 74] width 22 height 18
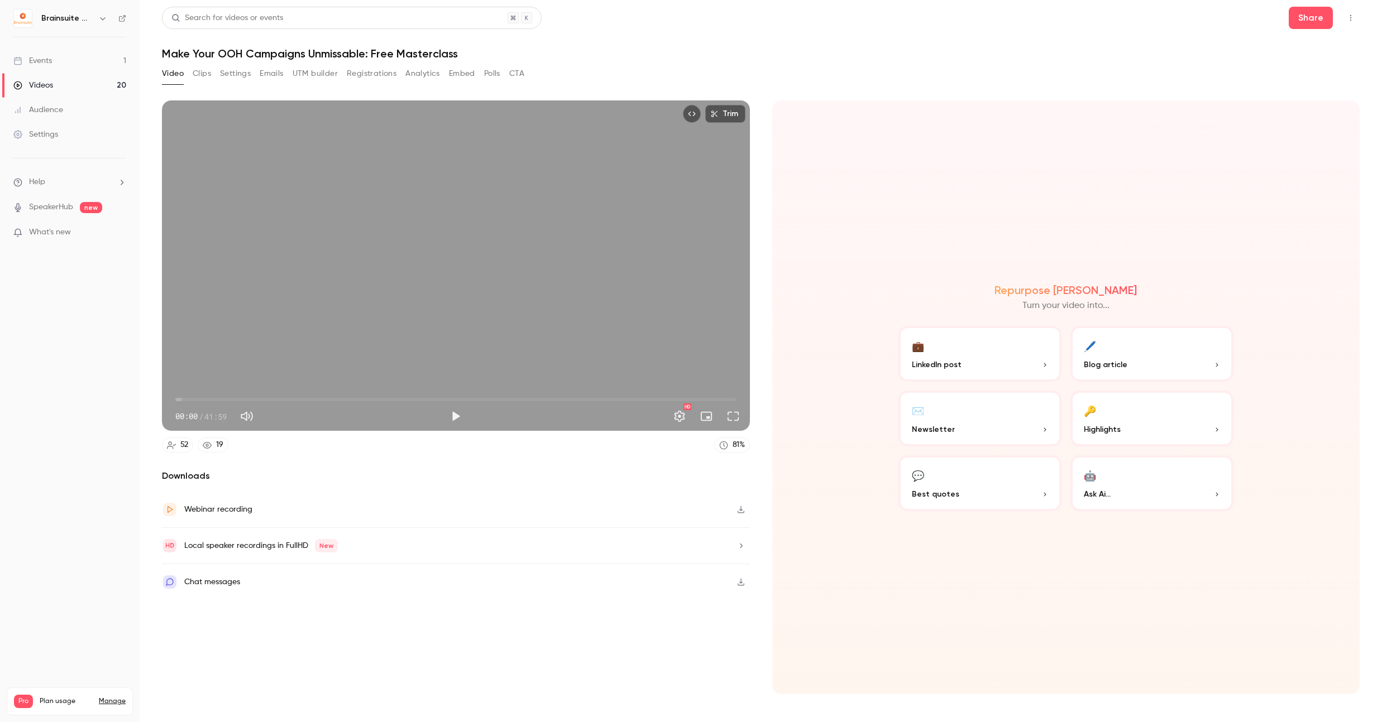
click at [208, 73] on button "Clips" at bounding box center [202, 74] width 18 height 18
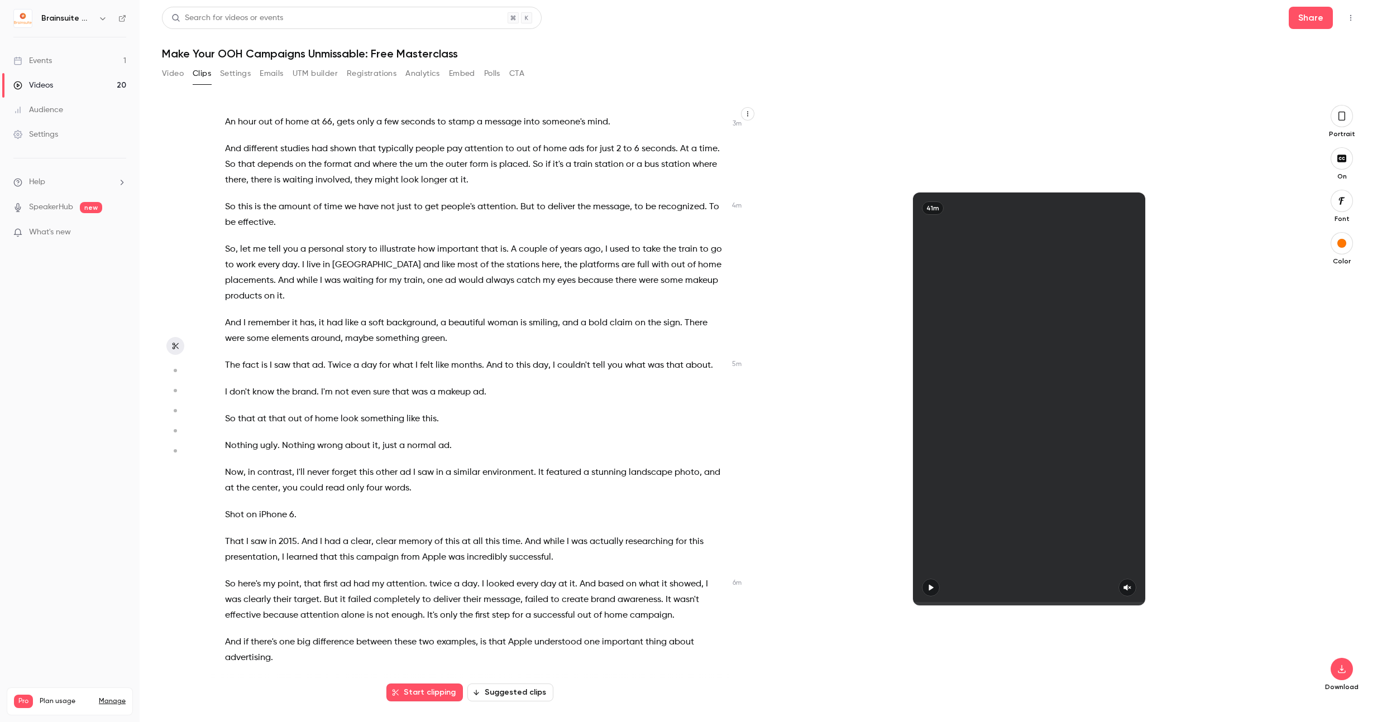
scroll to position [744, 0]
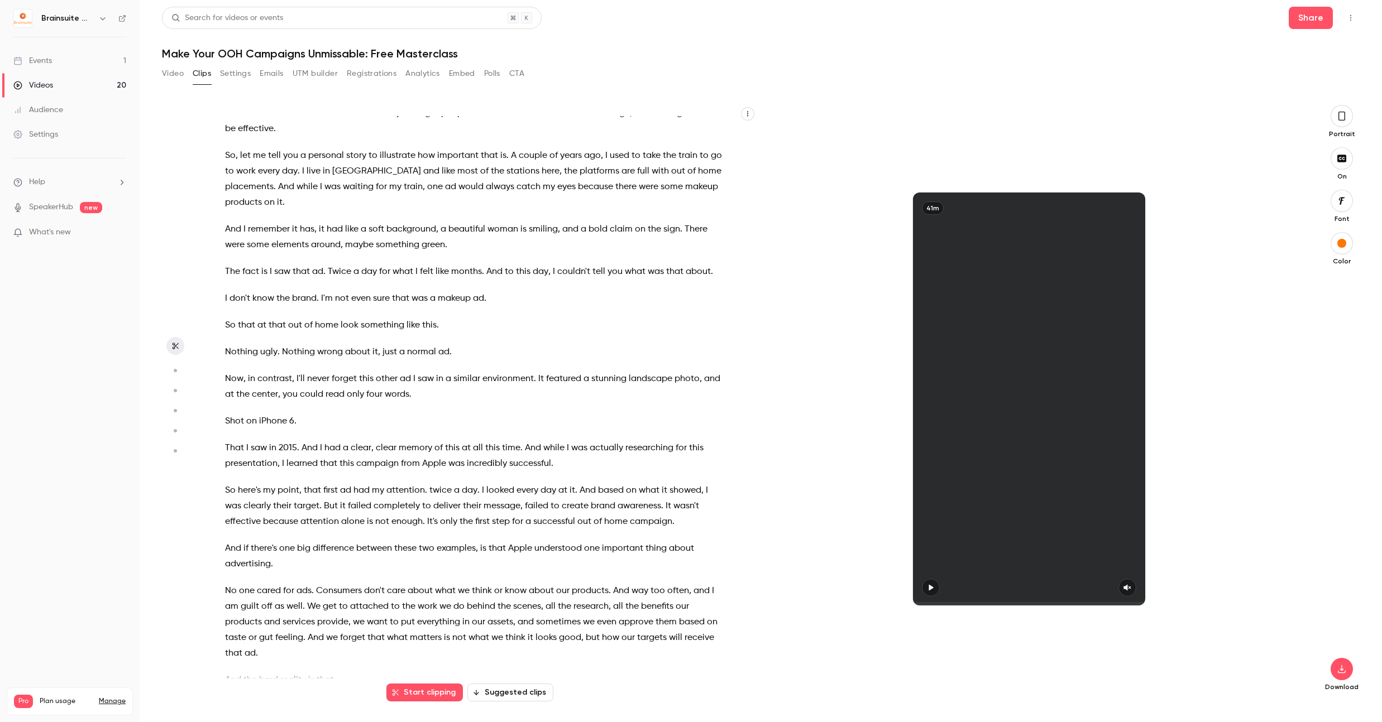
click at [748, 117] on button "button" at bounding box center [747, 113] width 13 height 13
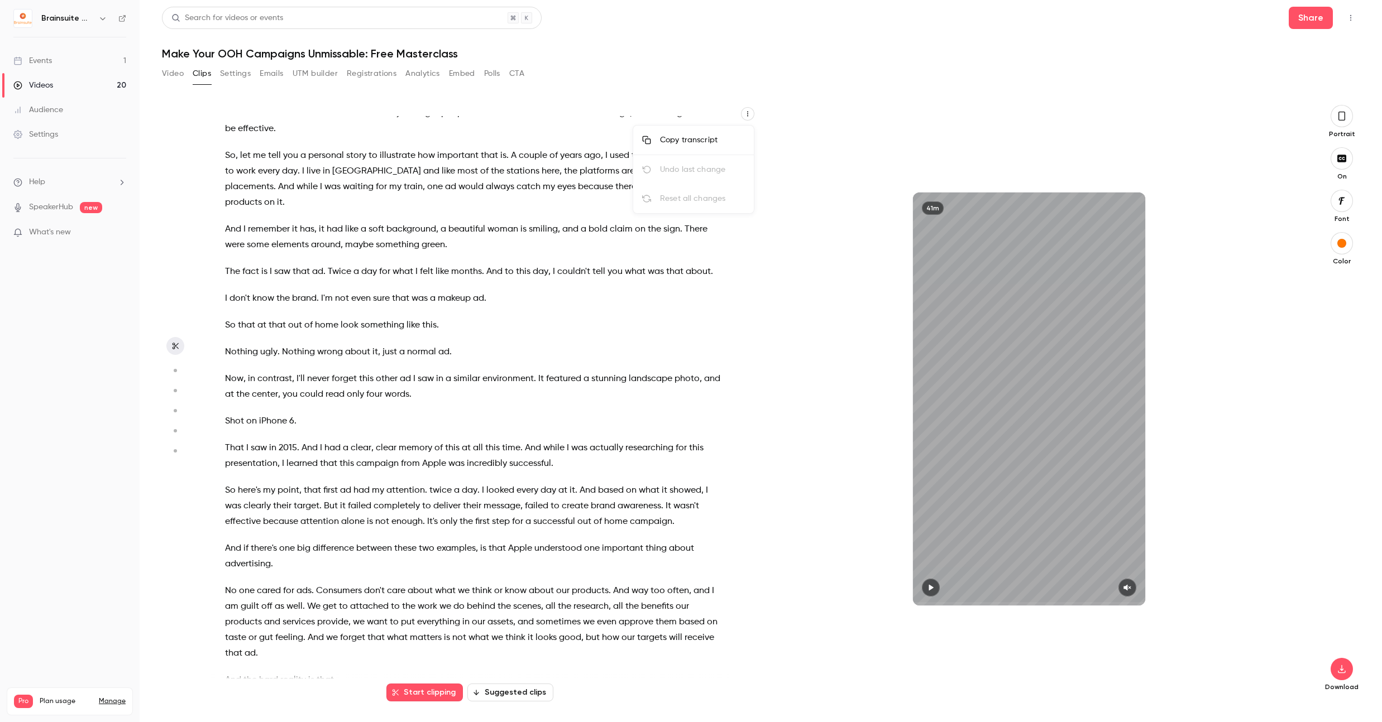
click at [728, 135] on div "Copy transcript" at bounding box center [702, 140] width 85 height 11
